Goal: Navigation & Orientation: Find specific page/section

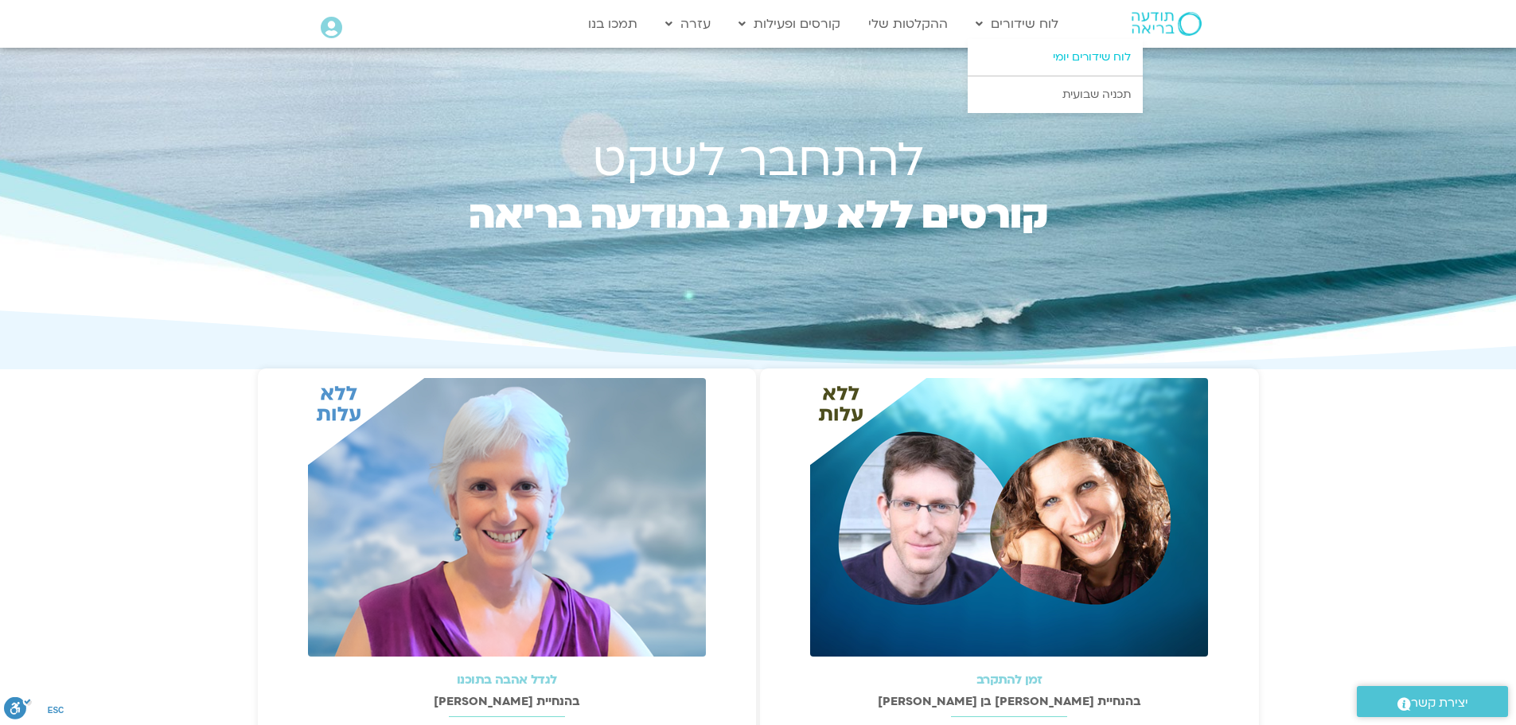
click at [1101, 59] on link "לוח שידורים יומי" at bounding box center [1055, 57] width 175 height 37
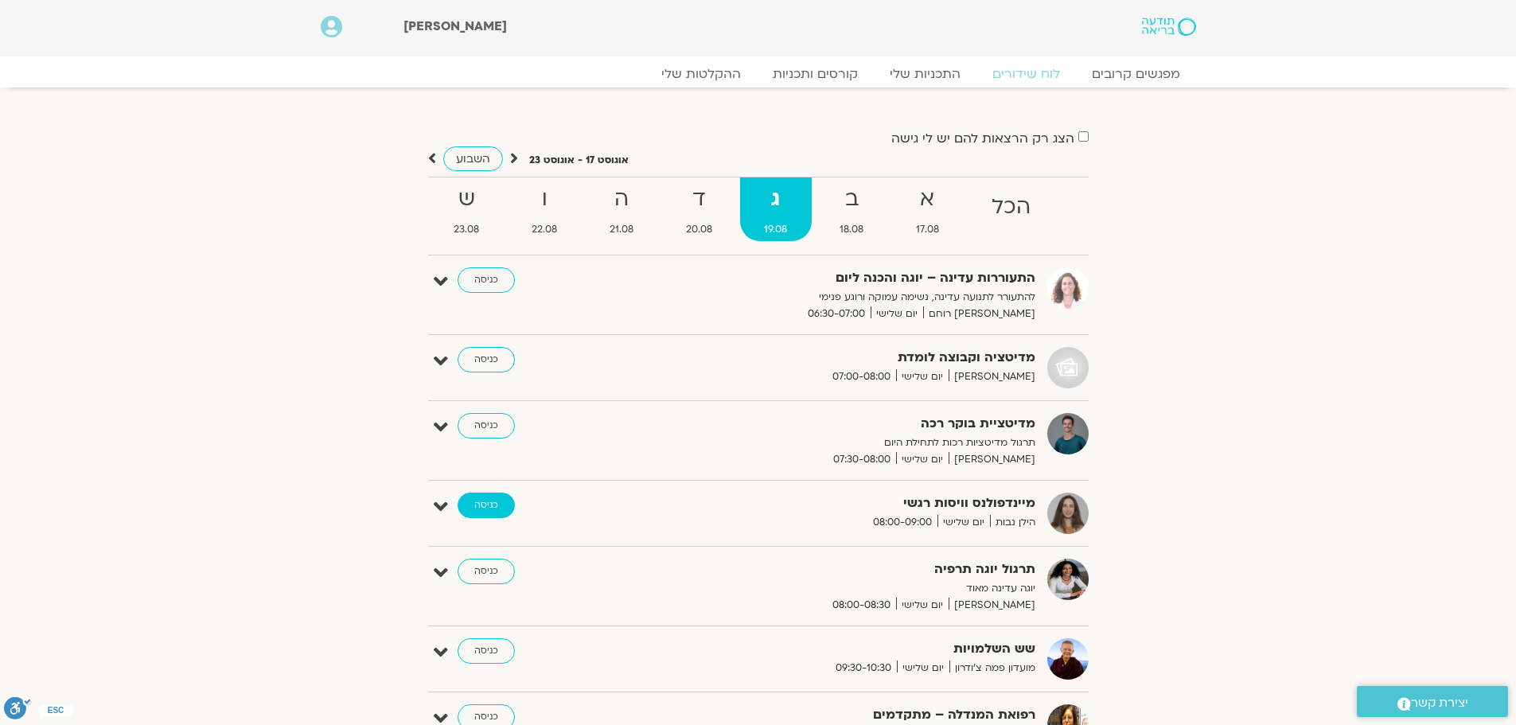
click at [484, 504] on link "כניסה" at bounding box center [486, 505] width 57 height 25
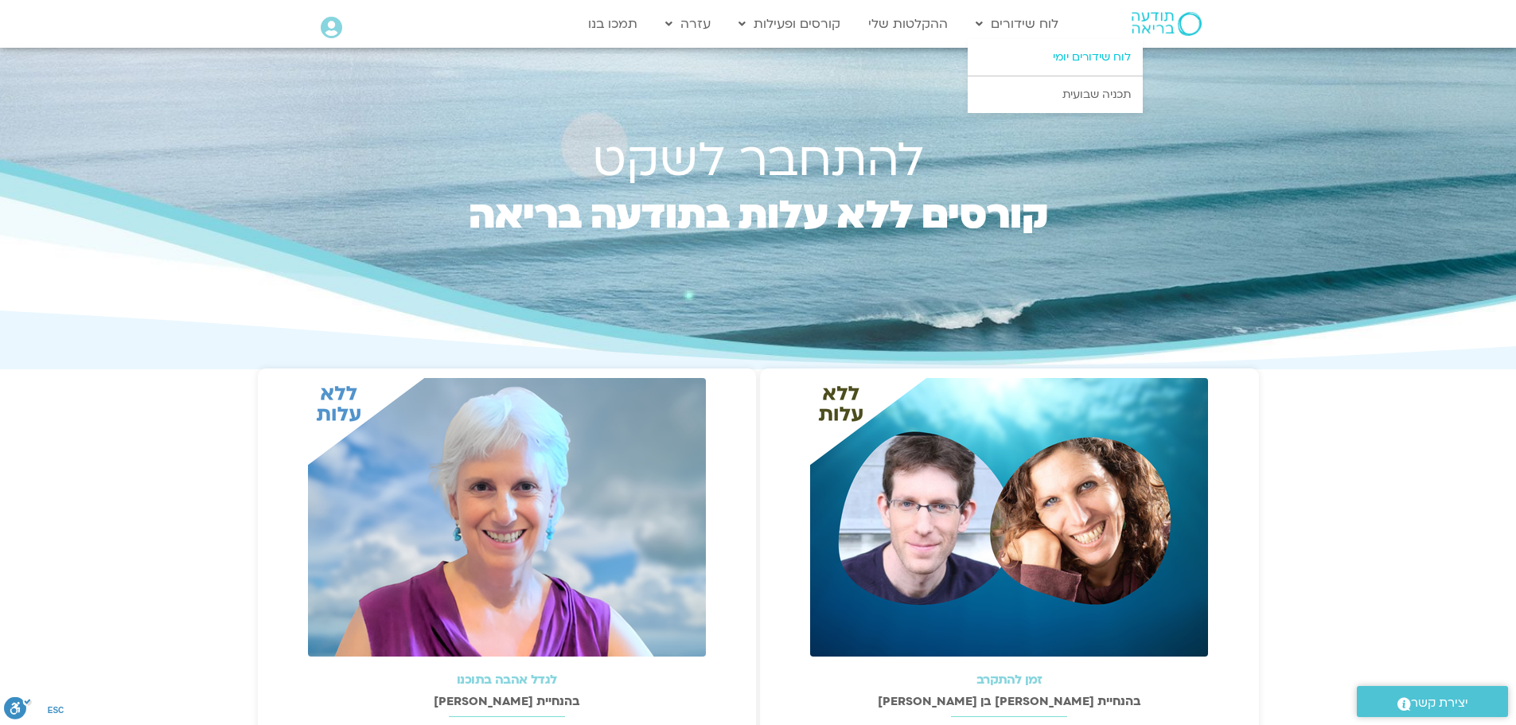
click at [1065, 52] on link "לוח שידורים יומי" at bounding box center [1055, 57] width 175 height 37
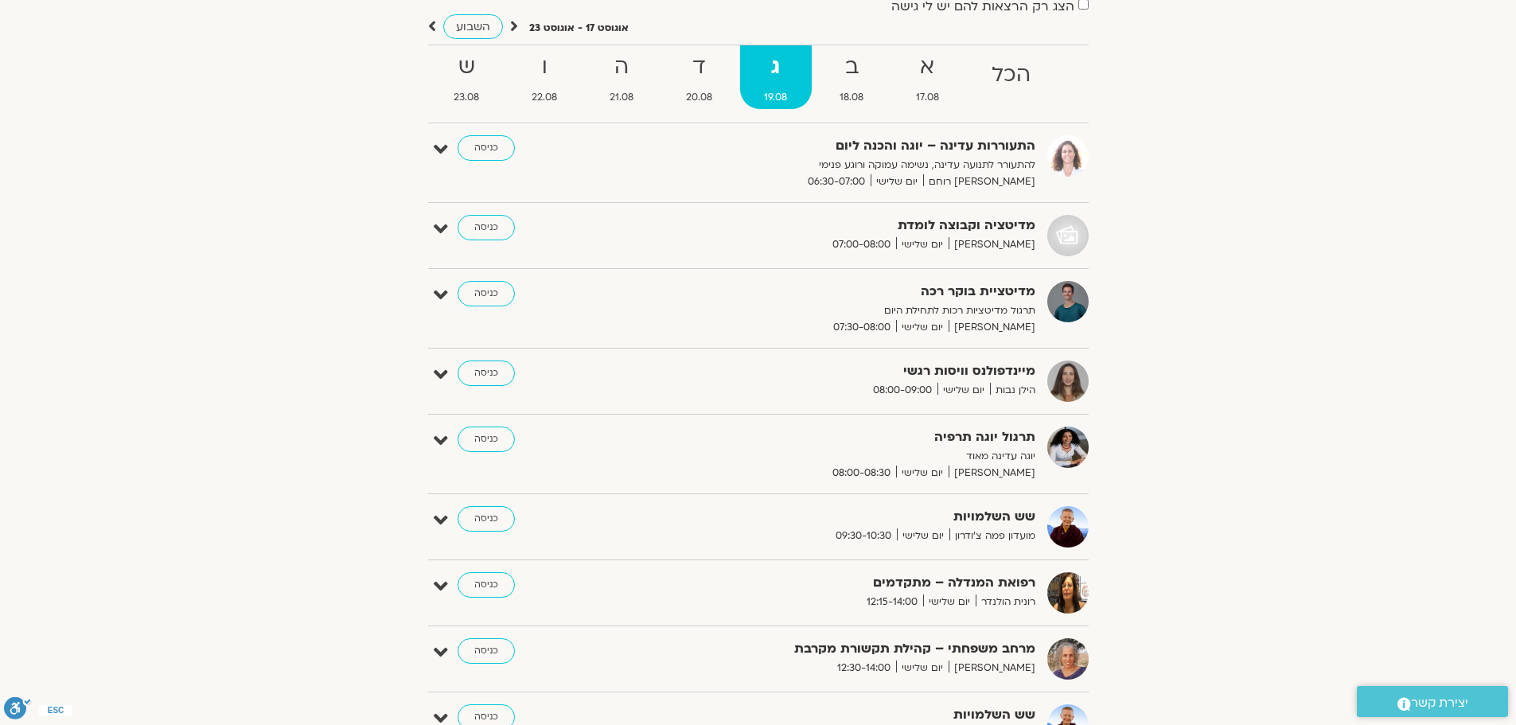
scroll to position [139, 0]
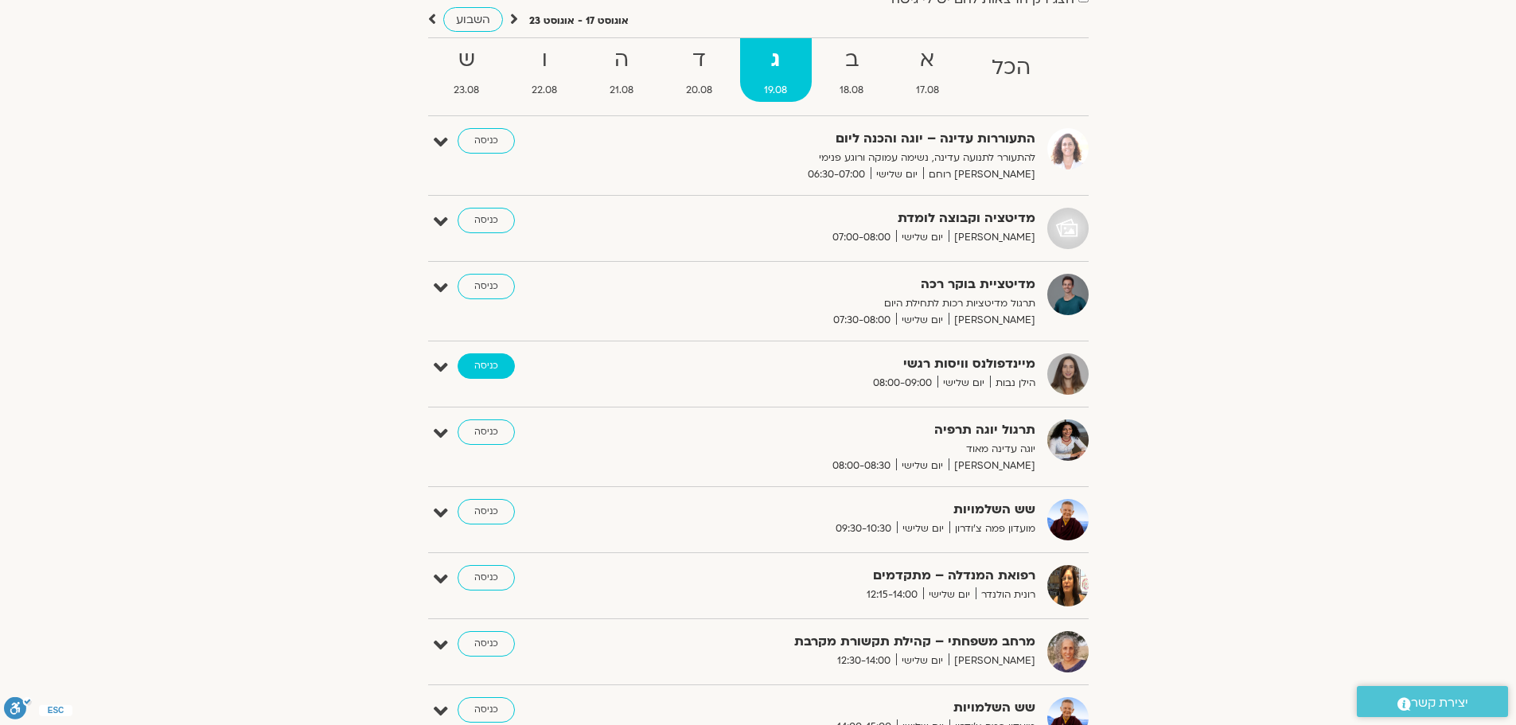
click at [500, 372] on link "כניסה" at bounding box center [486, 365] width 57 height 25
